Goal: Task Accomplishment & Management: Manage account settings

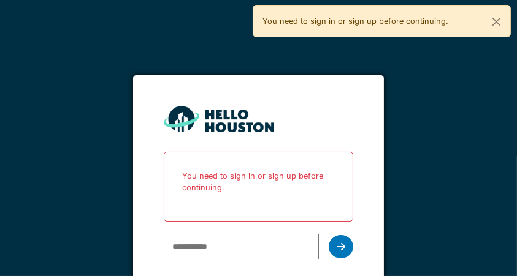
type input "**********"
click at [345, 251] on icon at bounding box center [340, 247] width 9 height 10
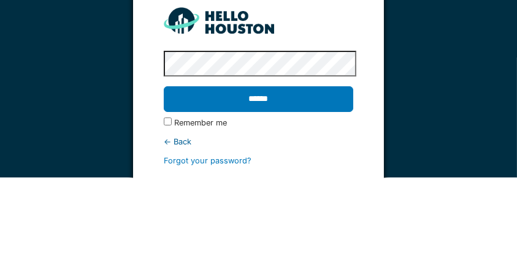
click at [332, 203] on input "******" at bounding box center [258, 198] width 189 height 26
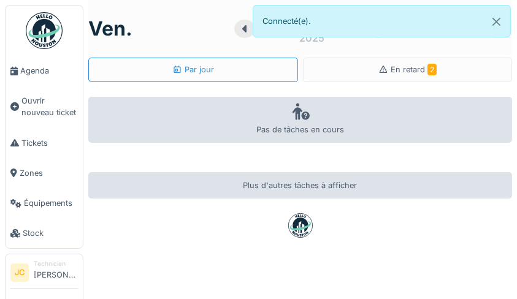
click at [445, 74] on div "En retard 2" at bounding box center [408, 70] width 210 height 25
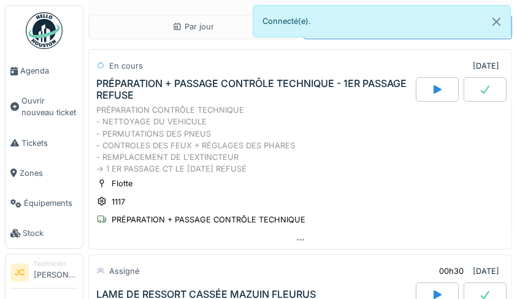
click at [47, 28] on img at bounding box center [44, 30] width 37 height 37
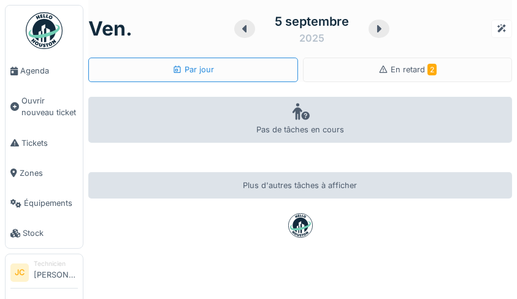
click at [30, 71] on span "Agenda" at bounding box center [49, 71] width 58 height 12
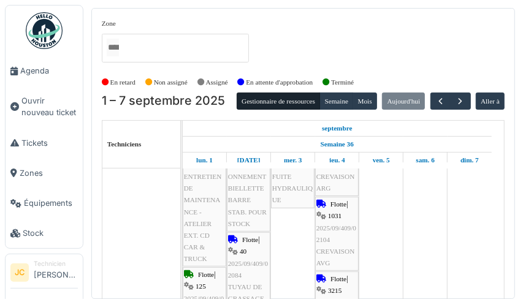
scroll to position [47, 0]
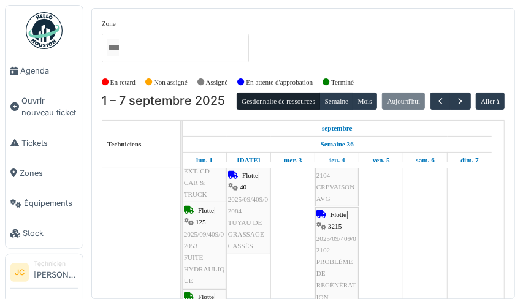
scroll to position [0, 0]
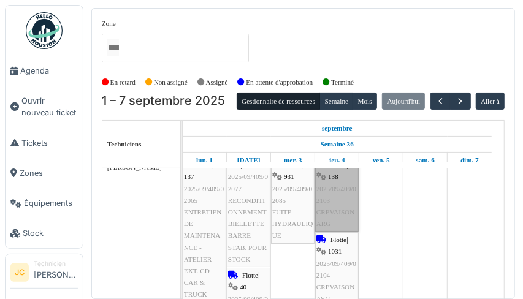
click at [347, 219] on link "Flotte | 138 2025/09/409/02103 CREVAISON ARG" at bounding box center [337, 194] width 44 height 74
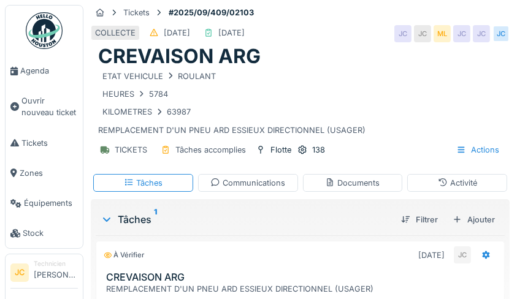
click at [21, 67] on span "Agenda" at bounding box center [49, 71] width 58 height 12
click at [34, 70] on span "Agenda" at bounding box center [49, 71] width 58 height 12
